Goal: Navigation & Orientation: Go to known website

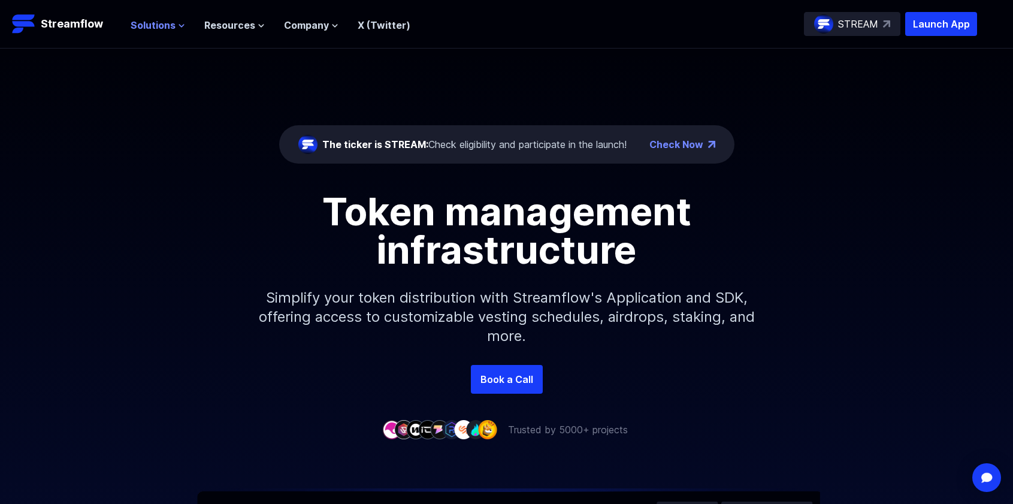
click at [174, 25] on button "Solutions" at bounding box center [158, 25] width 54 height 14
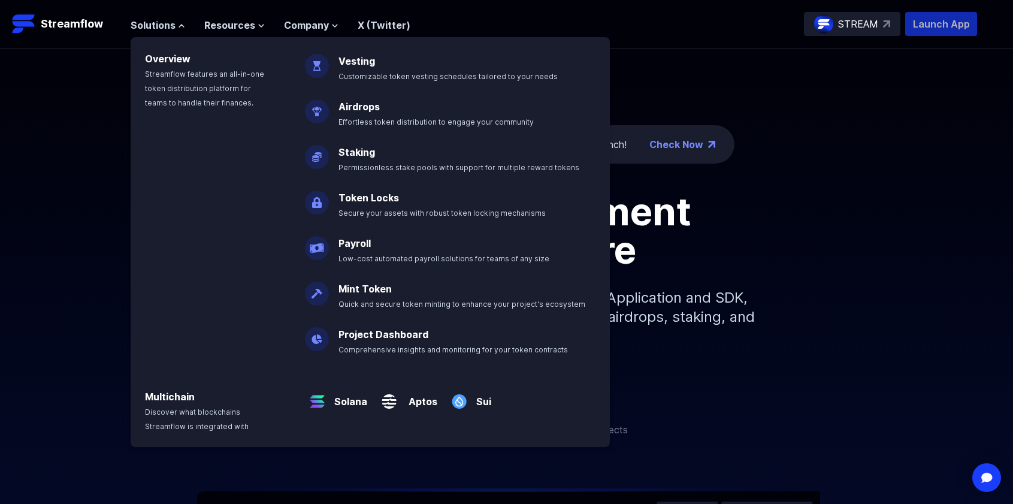
click at [963, 28] on p "Launch App" at bounding box center [941, 24] width 72 height 24
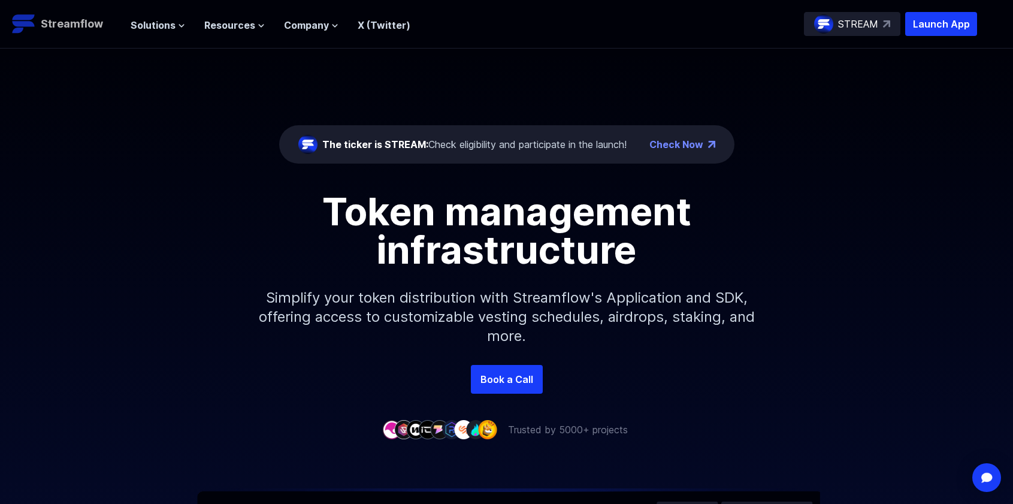
click at [69, 21] on p "Streamflow" at bounding box center [72, 24] width 62 height 17
click at [92, 26] on p "Streamflow" at bounding box center [72, 24] width 62 height 17
click at [241, 26] on span "Resources" at bounding box center [229, 25] width 51 height 14
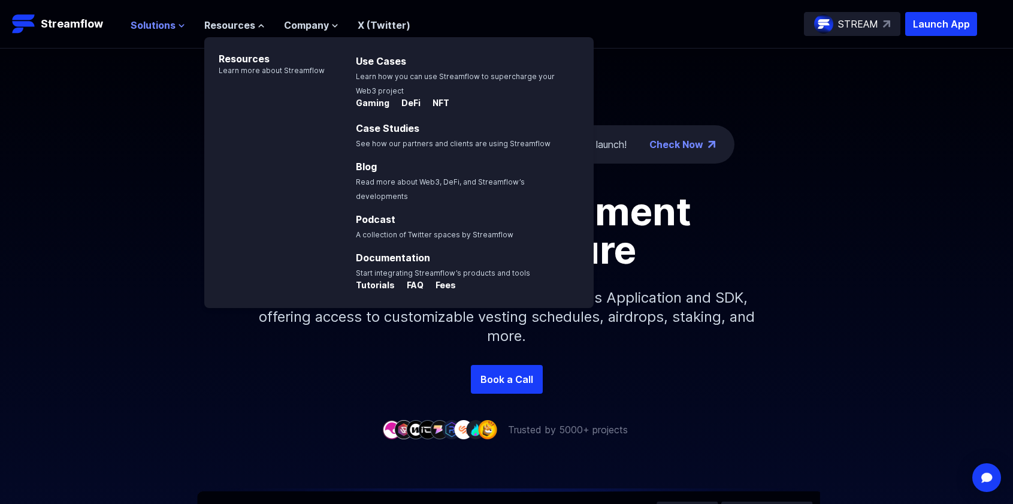
click at [132, 28] on span "Solutions" at bounding box center [153, 25] width 45 height 14
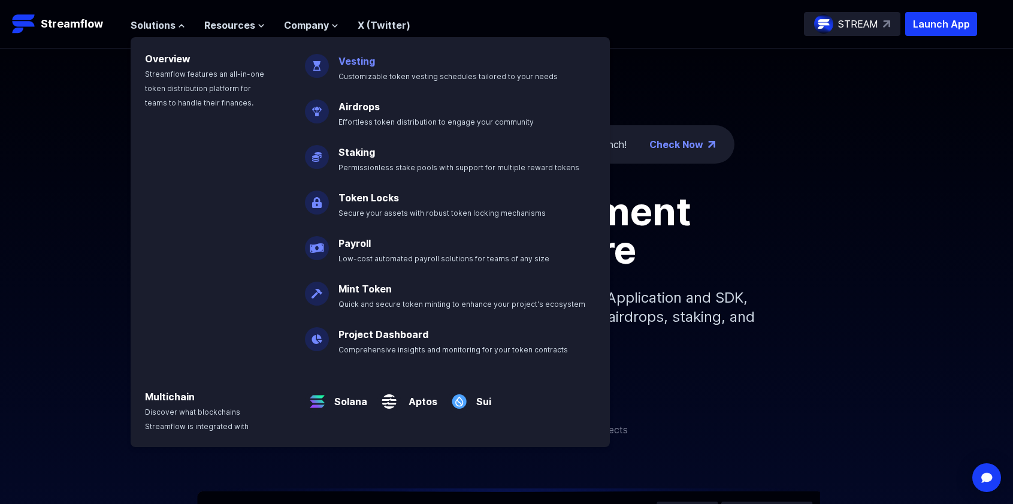
click at [366, 75] on span "Customizable token vesting schedules tailored to your needs" at bounding box center [447, 76] width 219 height 9
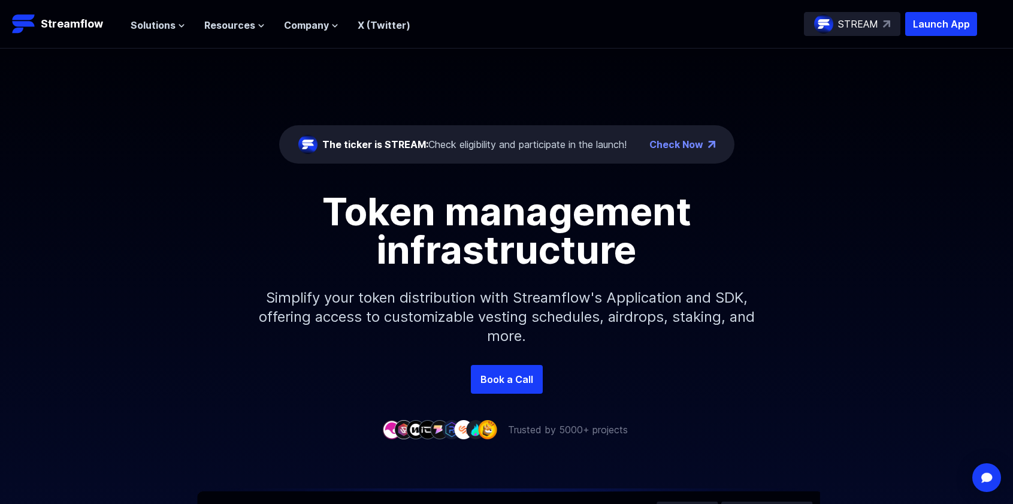
click at [395, 138] on div "The ticker is STREAM: Check eligibility and participate in the launch! Check Now" at bounding box center [506, 144] width 455 height 38
click at [395, 141] on span "The ticker is STREAM:" at bounding box center [375, 144] width 106 height 12
click at [462, 147] on div "The ticker is STREAM: Check eligibility and participate in the launch!" at bounding box center [474, 144] width 304 height 14
click at [699, 141] on link "Check Now" at bounding box center [676, 144] width 54 height 14
